Goal: Information Seeking & Learning: Learn about a topic

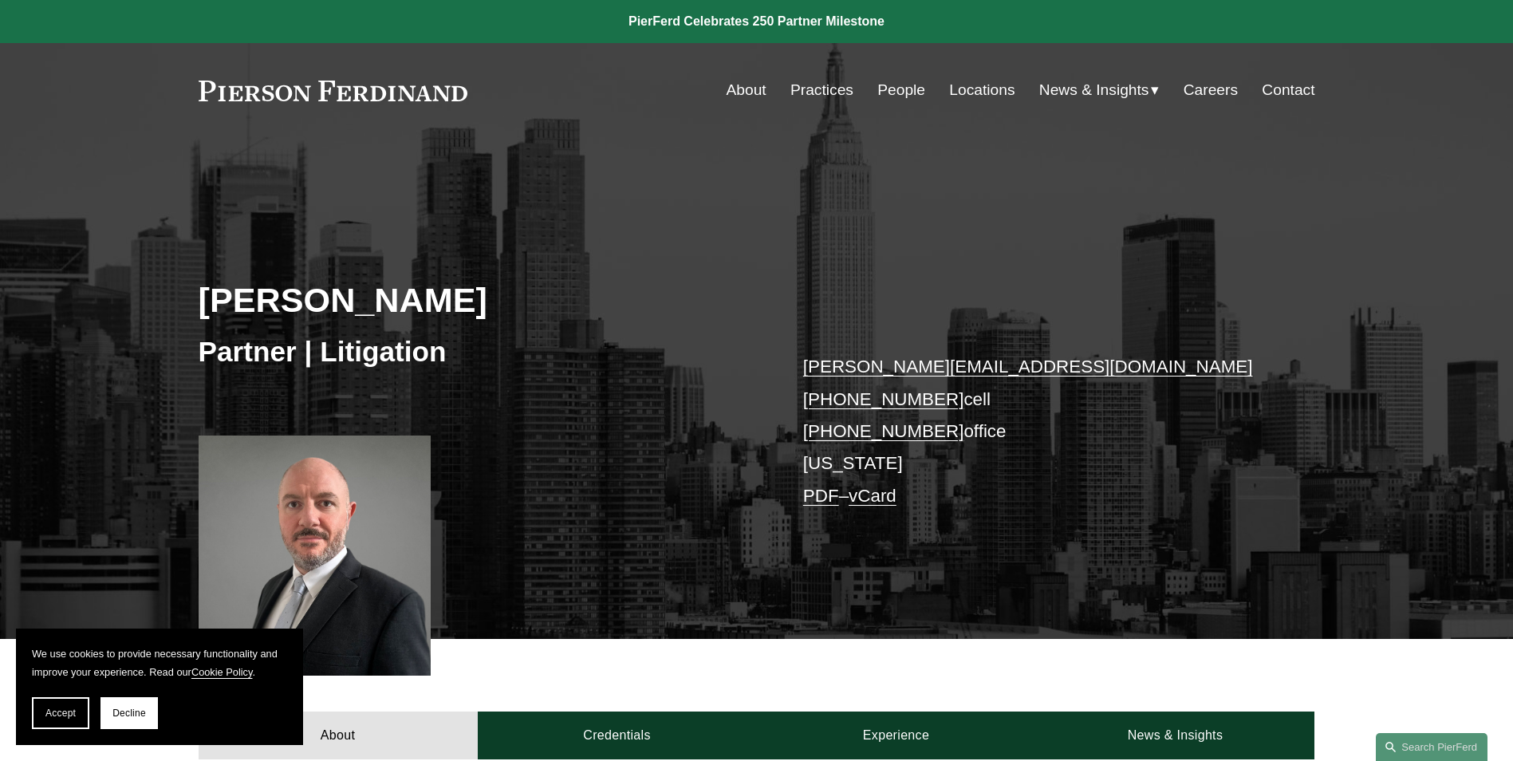
click at [955, 86] on link "Locations" at bounding box center [981, 90] width 65 height 30
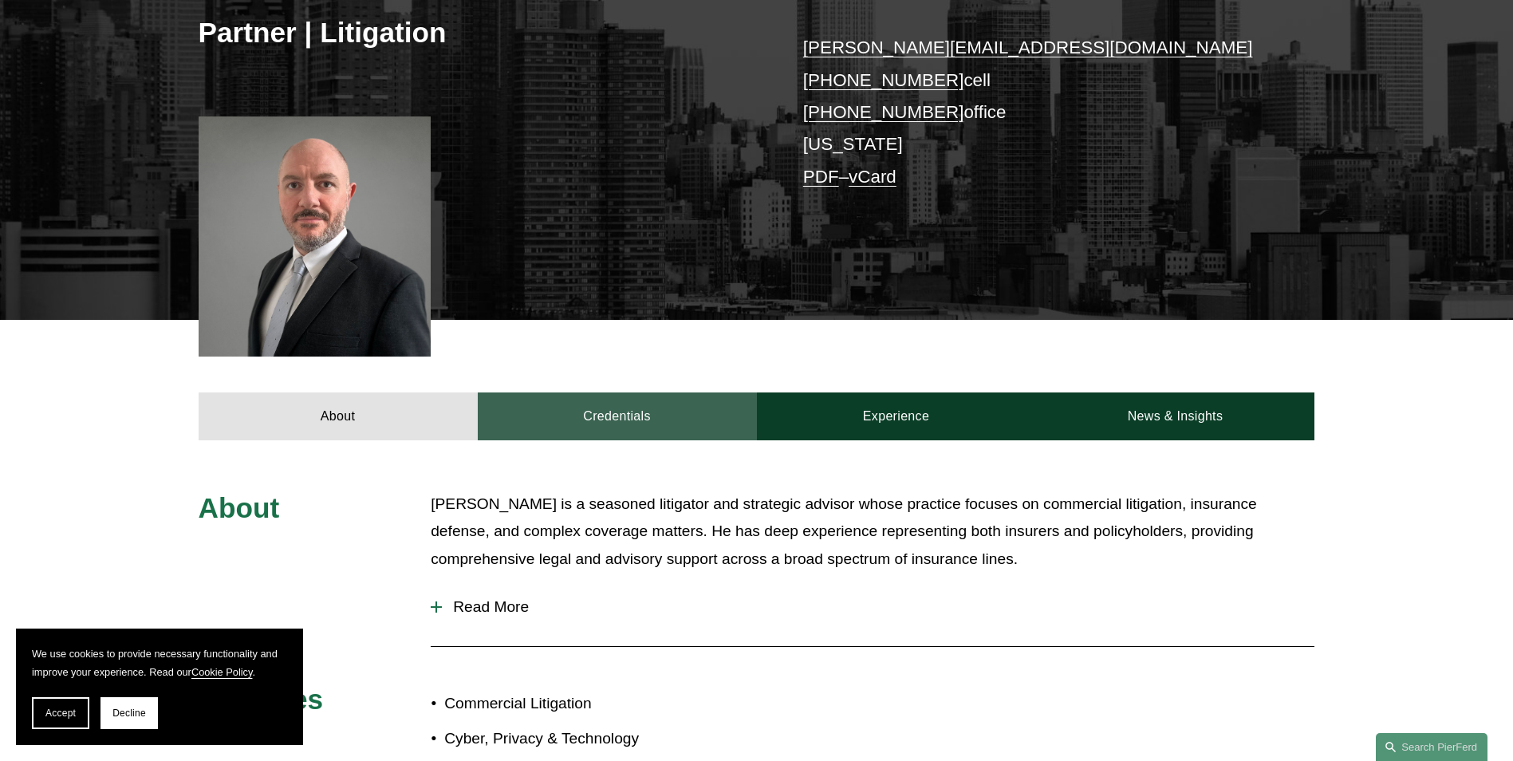
click at [656, 418] on link "Credentials" at bounding box center [617, 416] width 279 height 48
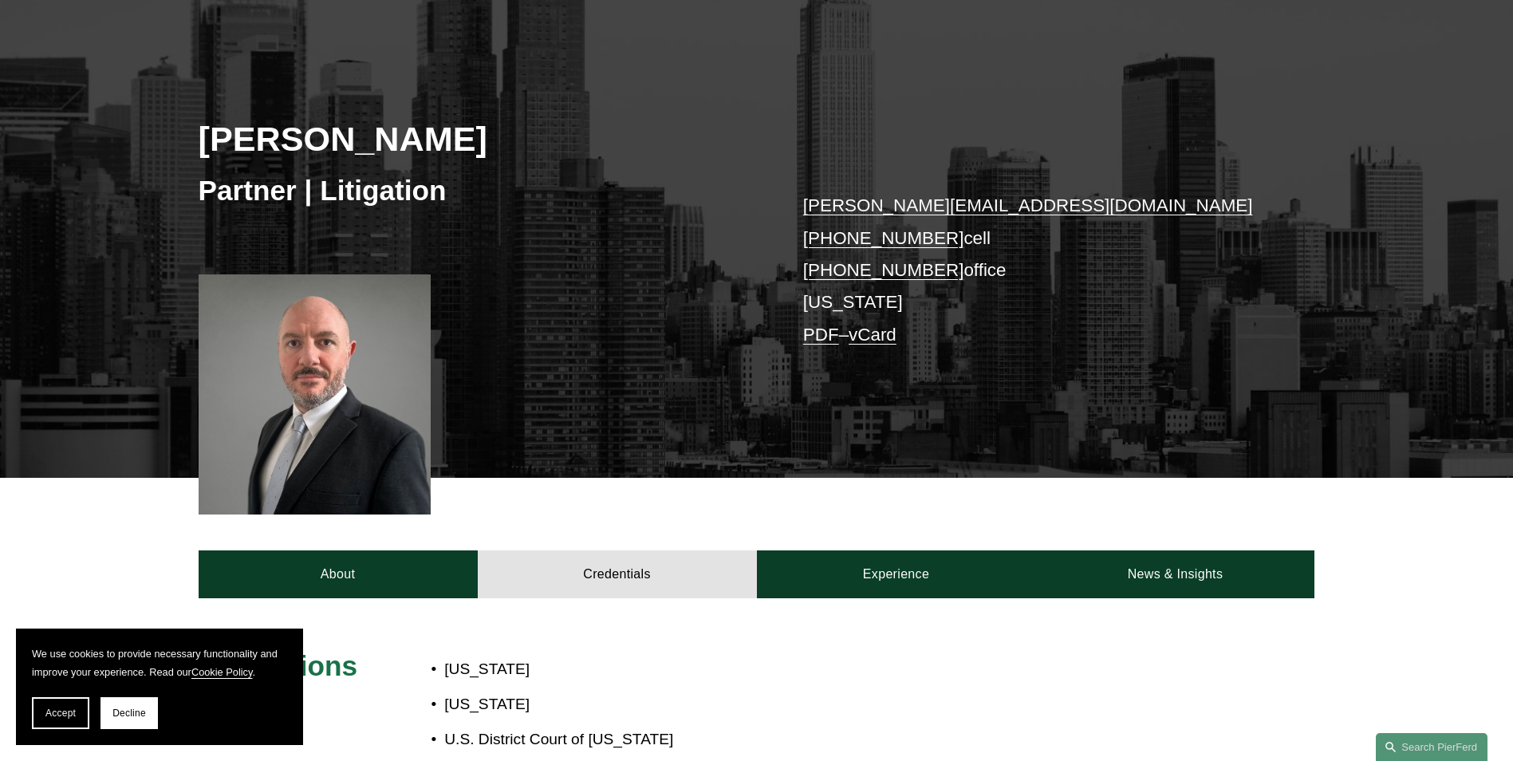
scroll to position [160, 0]
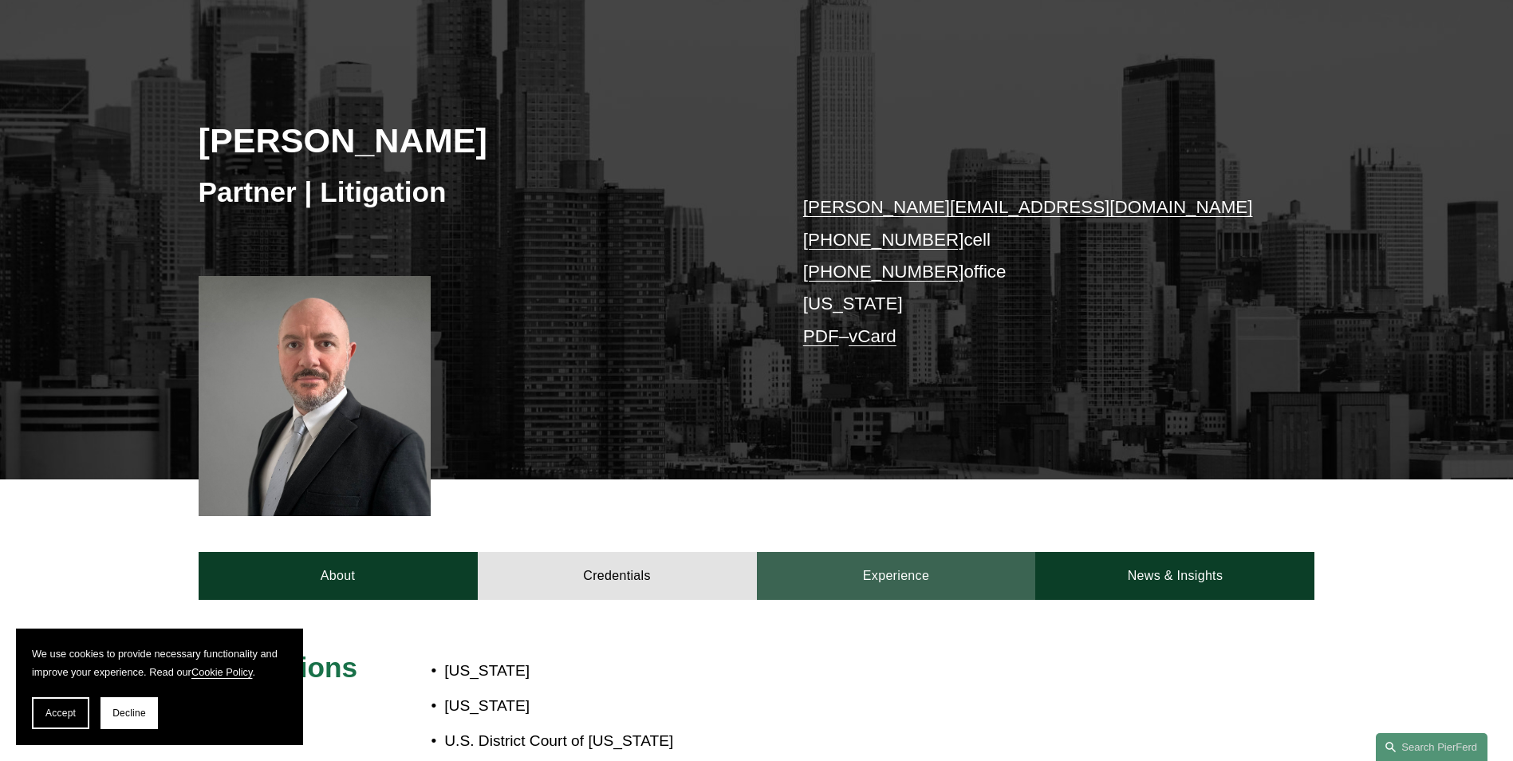
click at [846, 574] on link "Experience" at bounding box center [896, 576] width 279 height 48
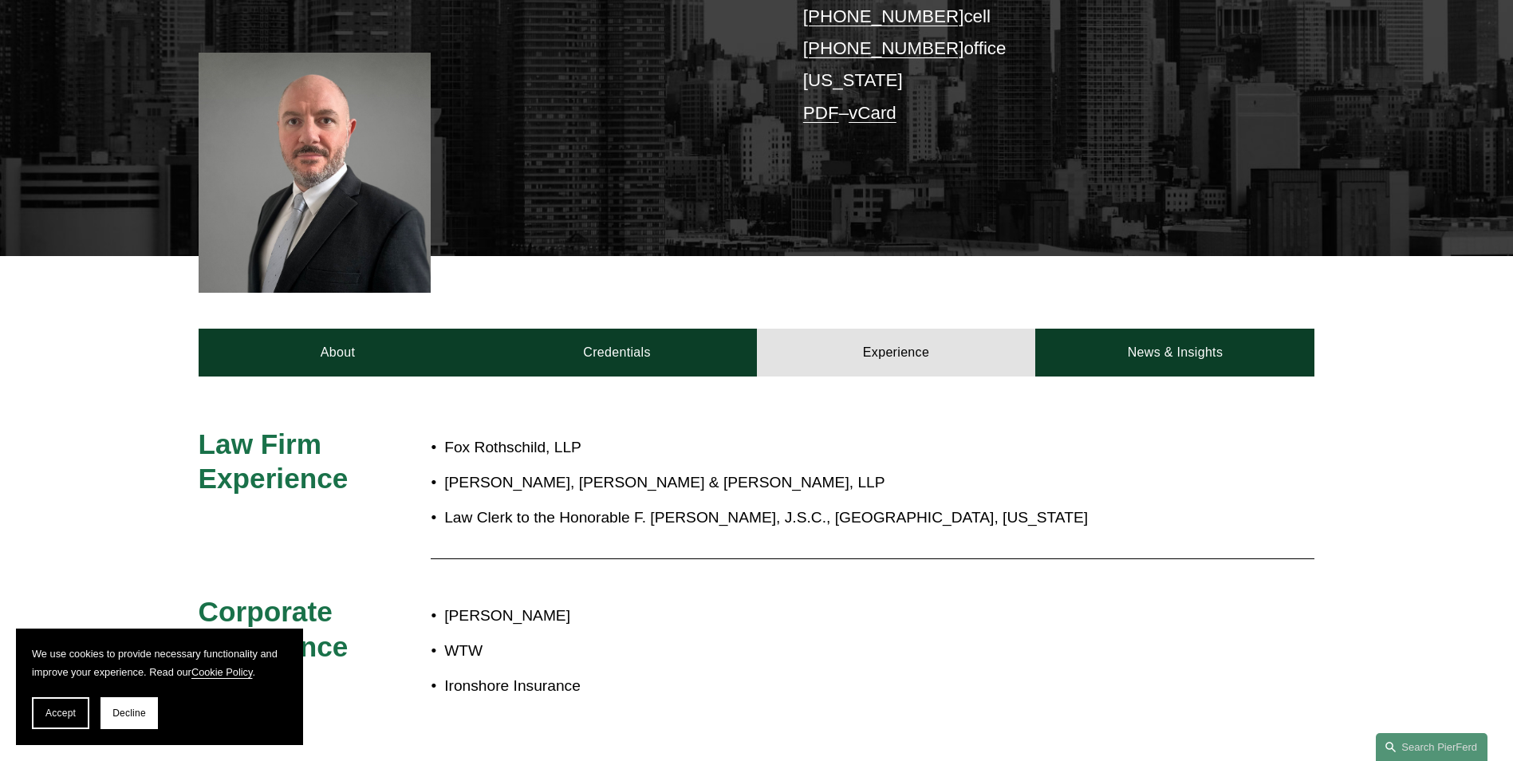
scroll to position [399, 0]
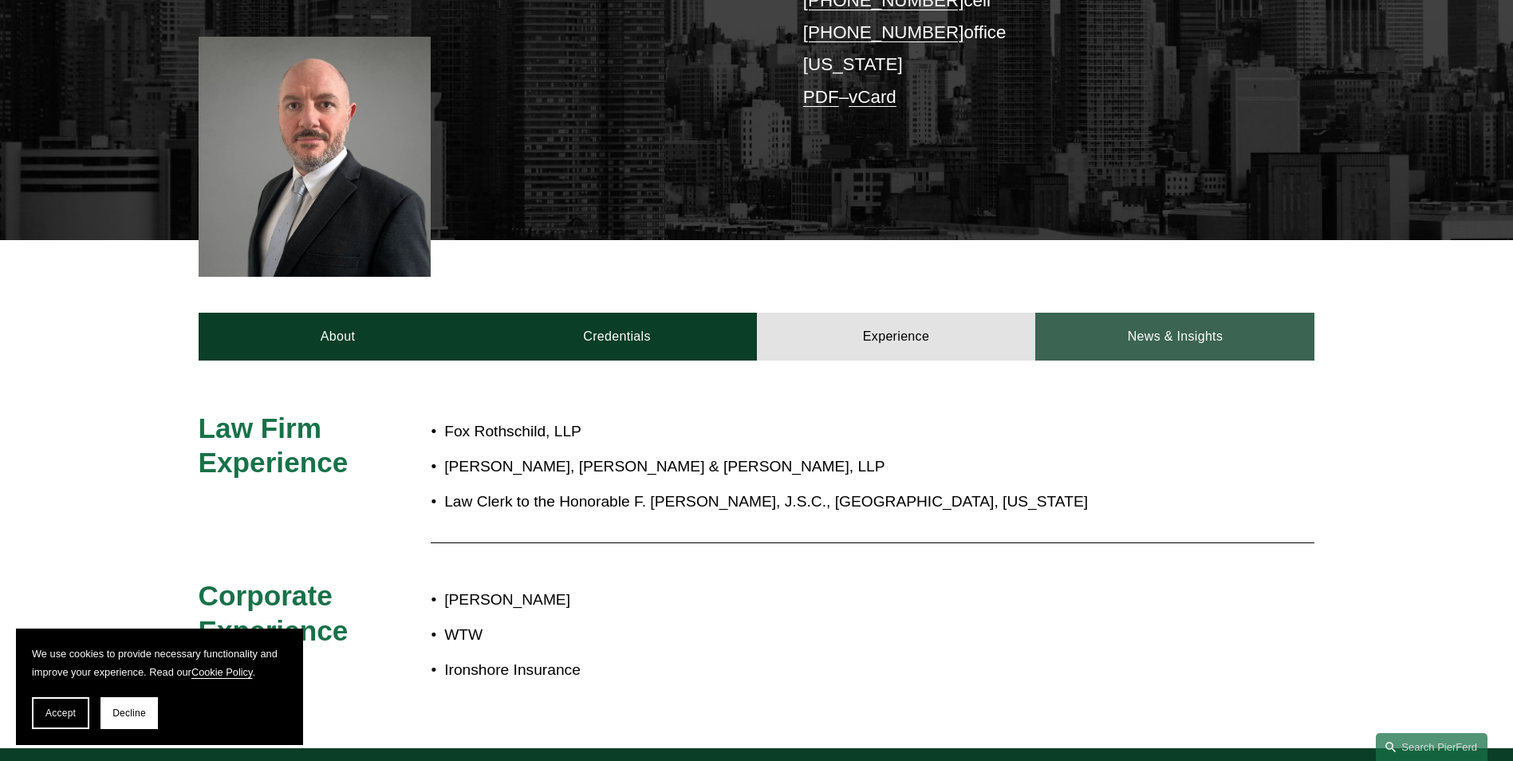
click at [1173, 324] on link "News & Insights" at bounding box center [1174, 337] width 279 height 48
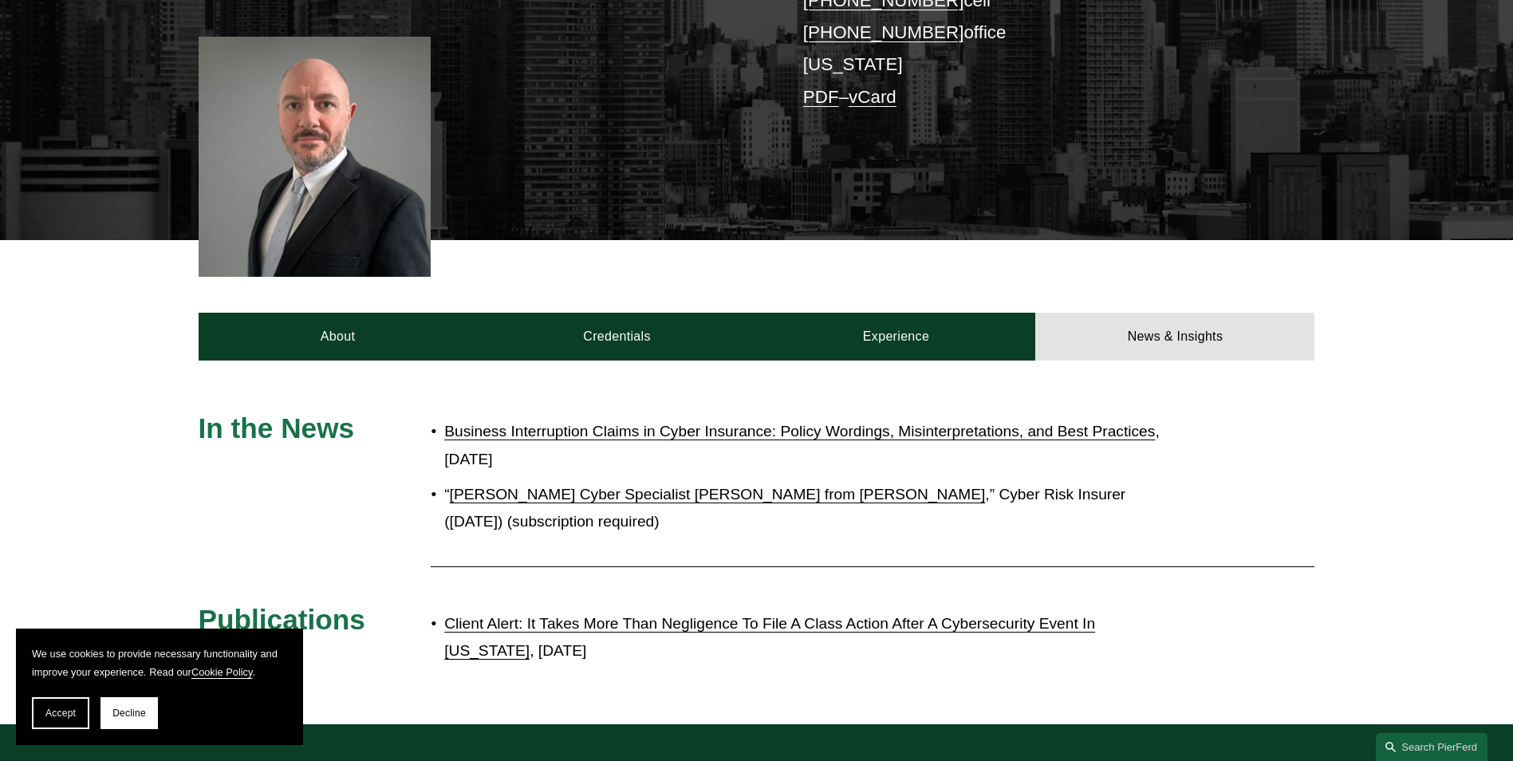
click at [690, 492] on link "Pierson Ferdinand Hires Cyber Specialist Panensky from Marsh" at bounding box center [718, 494] width 536 height 17
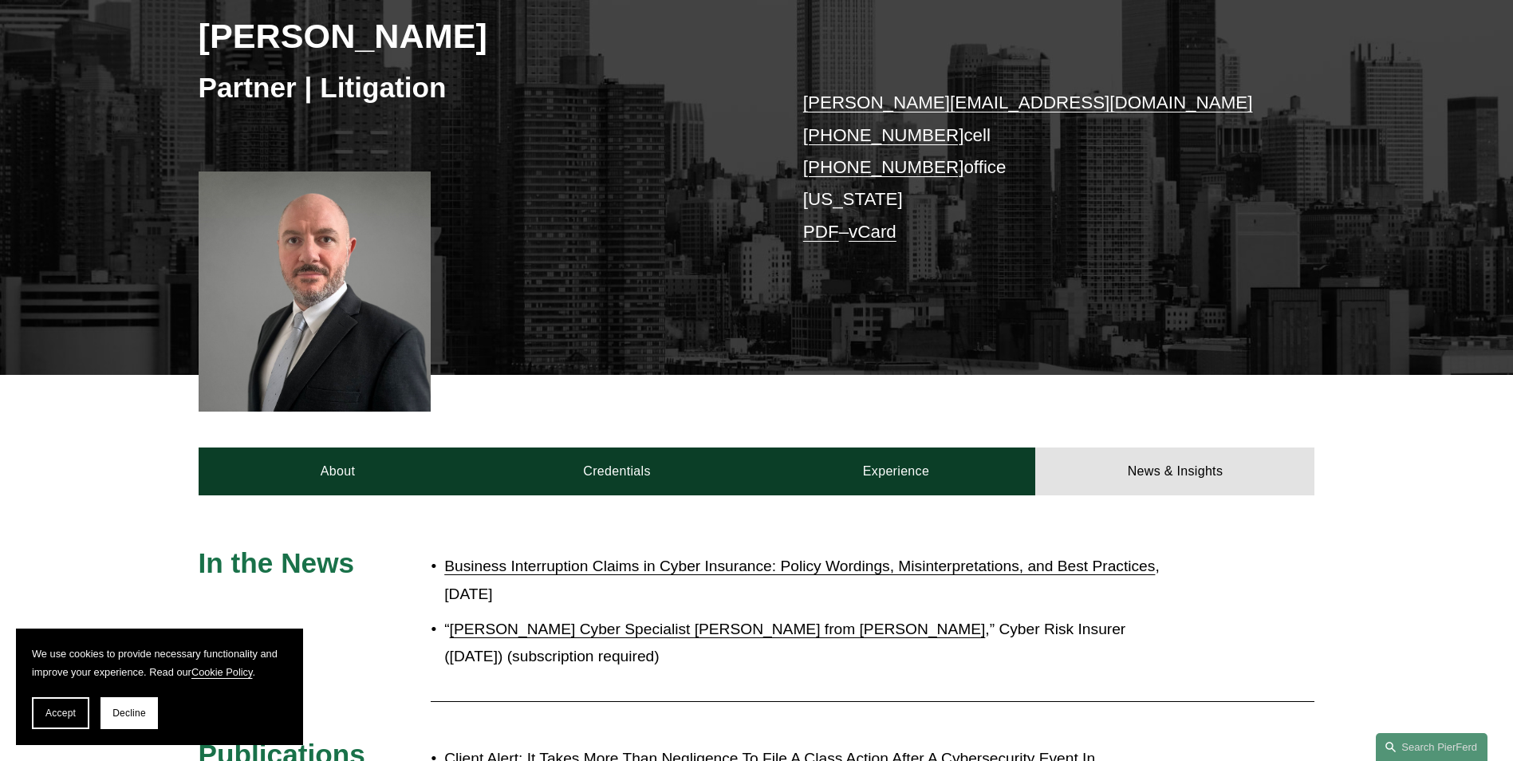
scroll to position [0, 0]
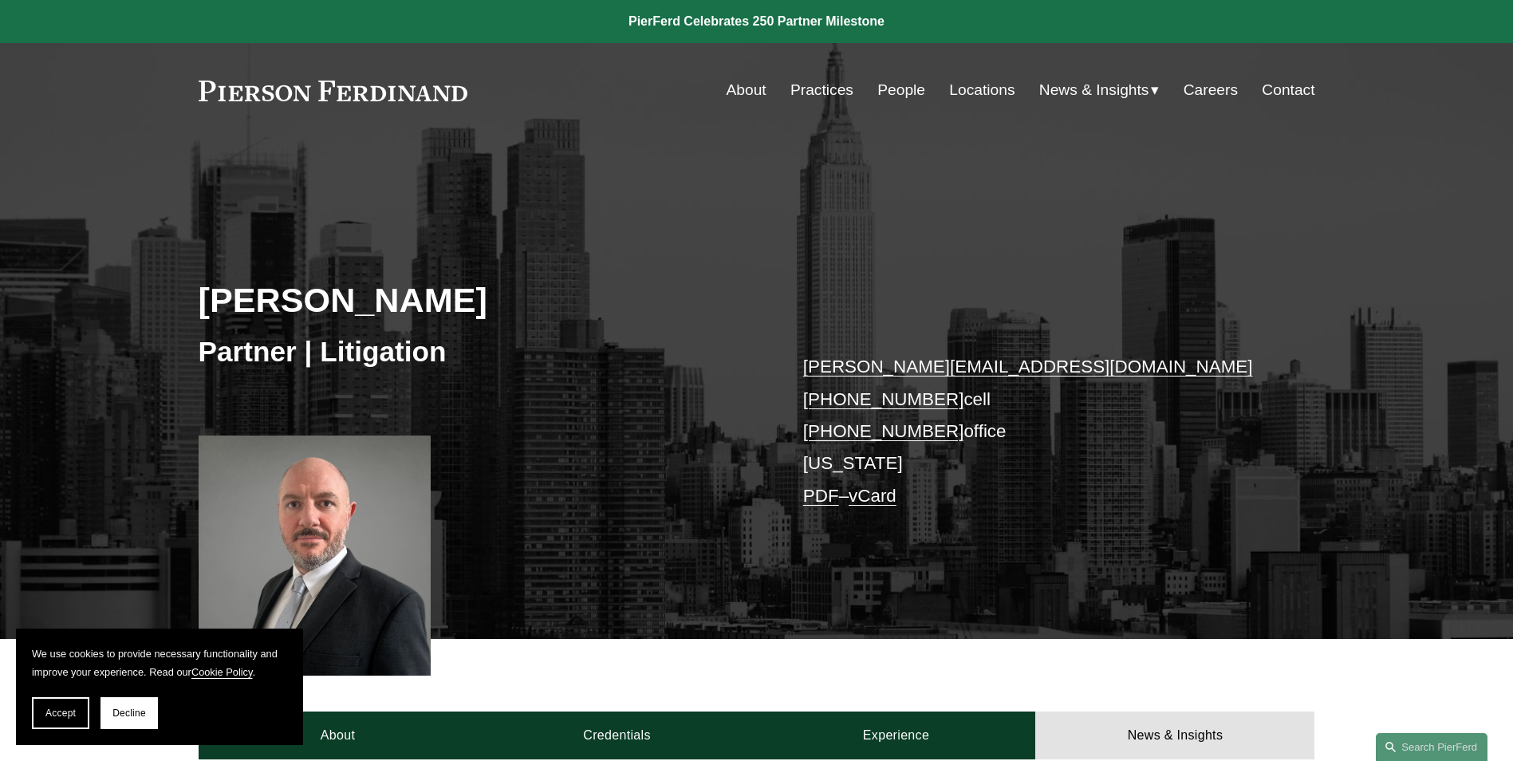
click at [907, 89] on link "People" at bounding box center [902, 90] width 48 height 30
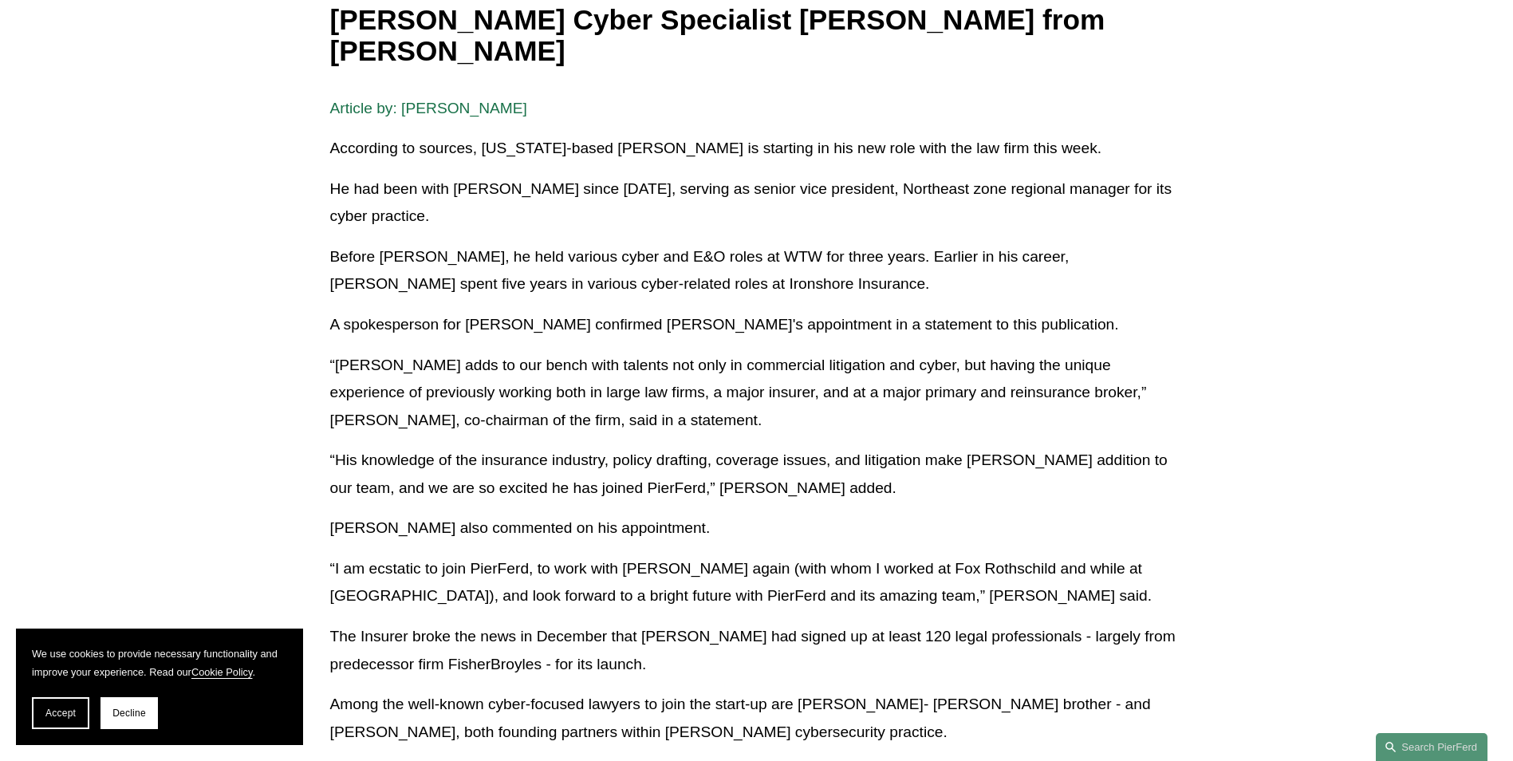
scroll to position [638, 0]
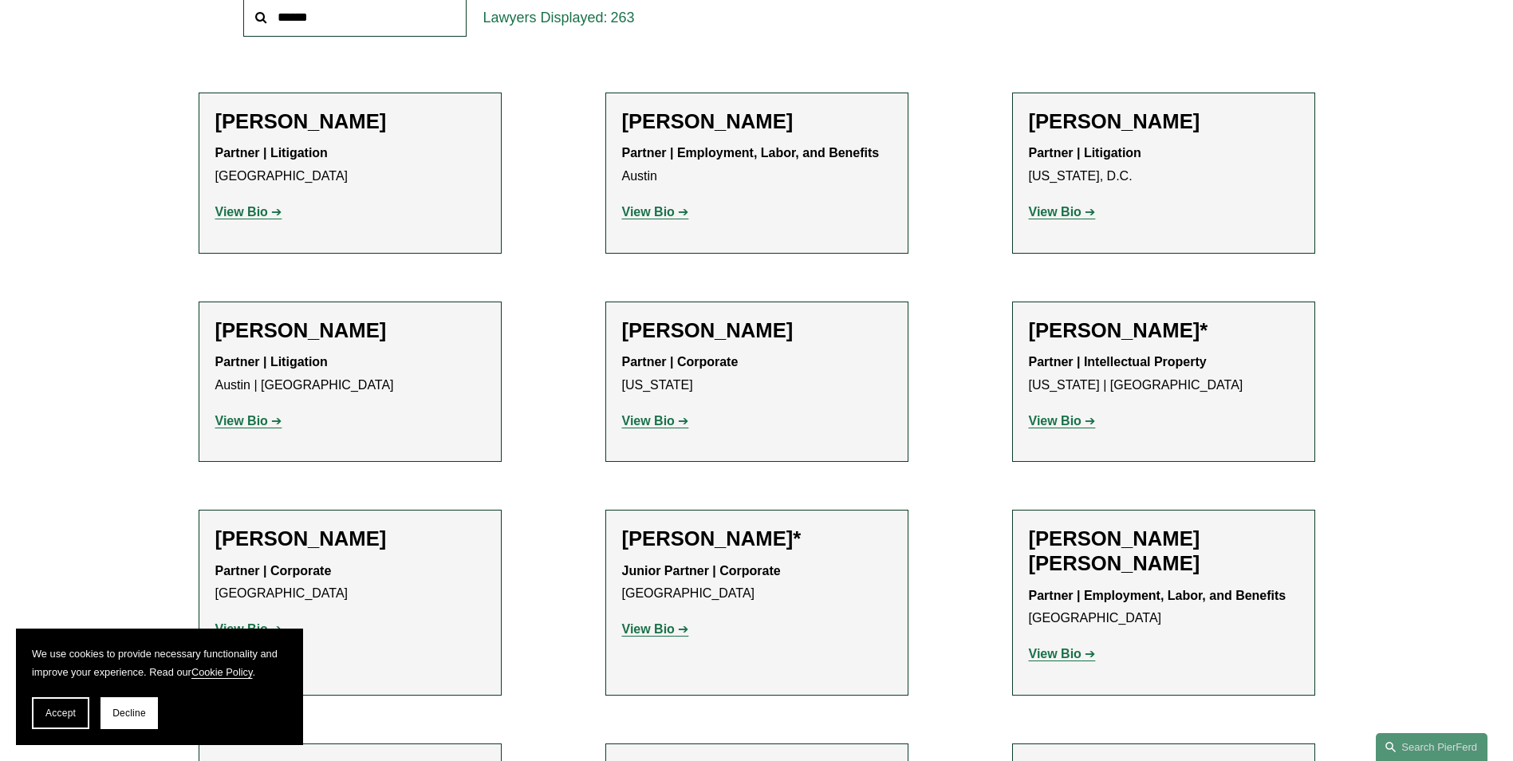
scroll to position [319, 0]
